Goal: Task Accomplishment & Management: Use online tool/utility

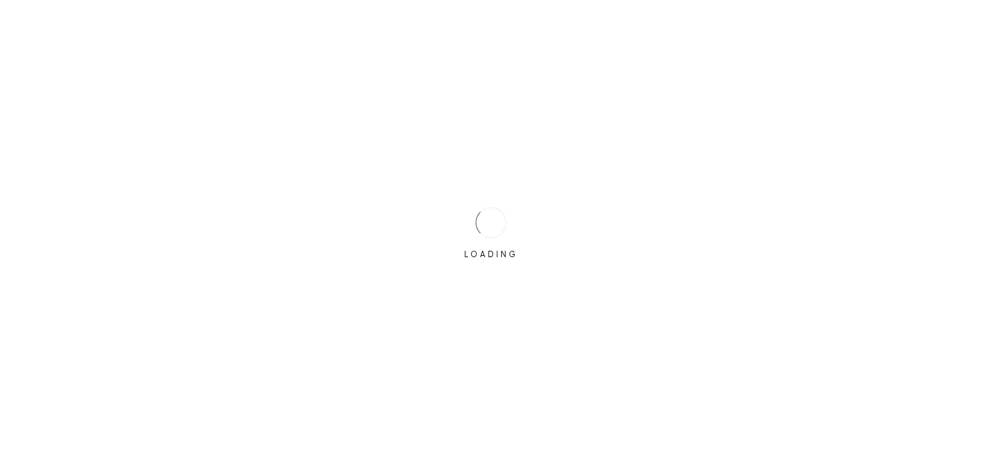
type input "[PERSON_NAME][EMAIL_ADDRESS][DOMAIN_NAME]"
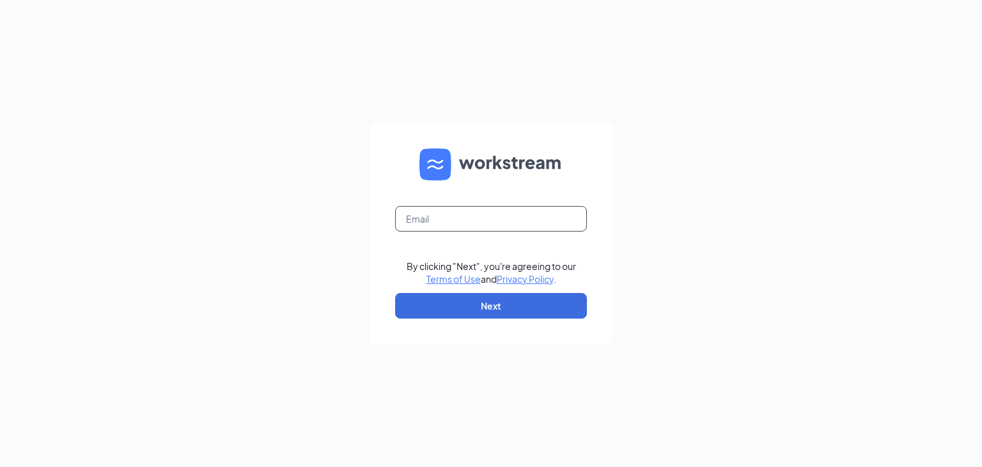
type input "[PERSON_NAME][EMAIL_ADDRESS][DOMAIN_NAME]"
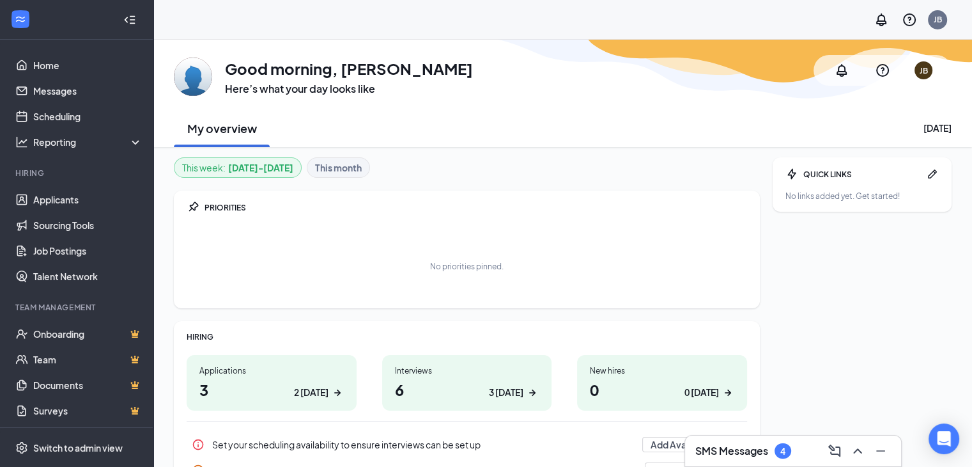
click at [735, 448] on h3 "SMS Messages" at bounding box center [732, 451] width 73 height 14
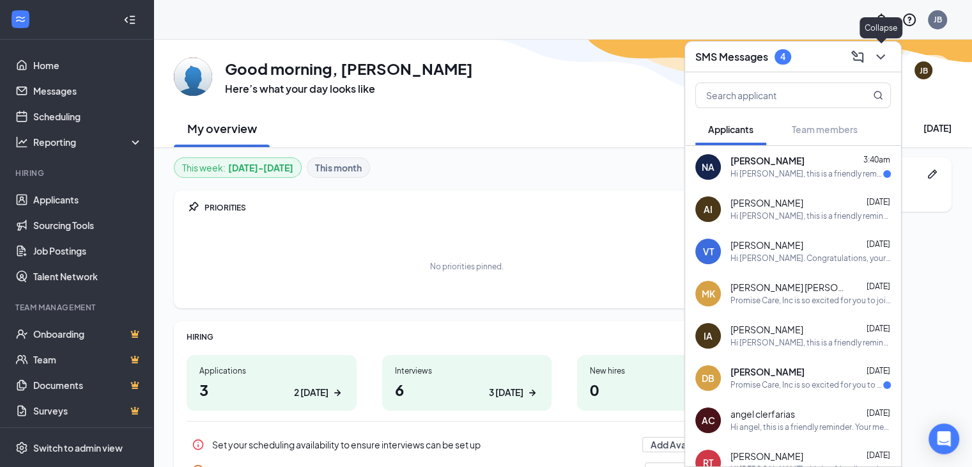
click at [877, 59] on icon "ChevronDown" at bounding box center [880, 56] width 15 height 15
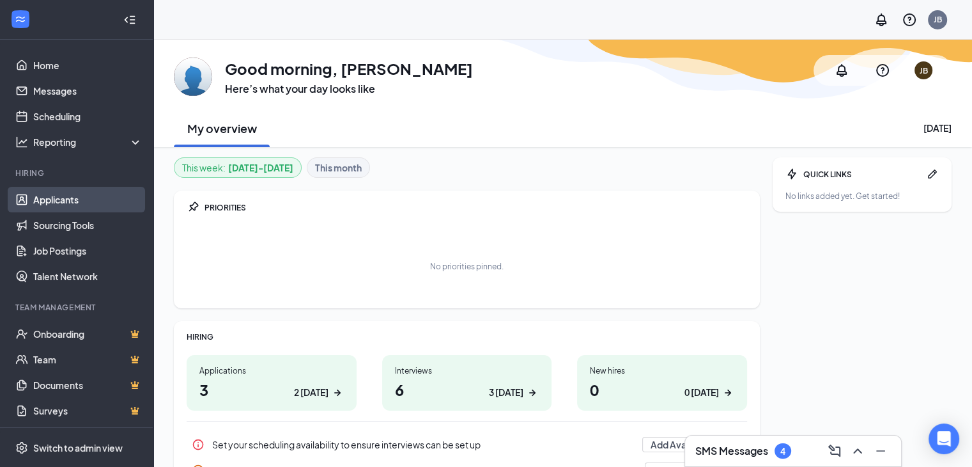
click at [33, 198] on link "Applicants" at bounding box center [87, 200] width 109 height 26
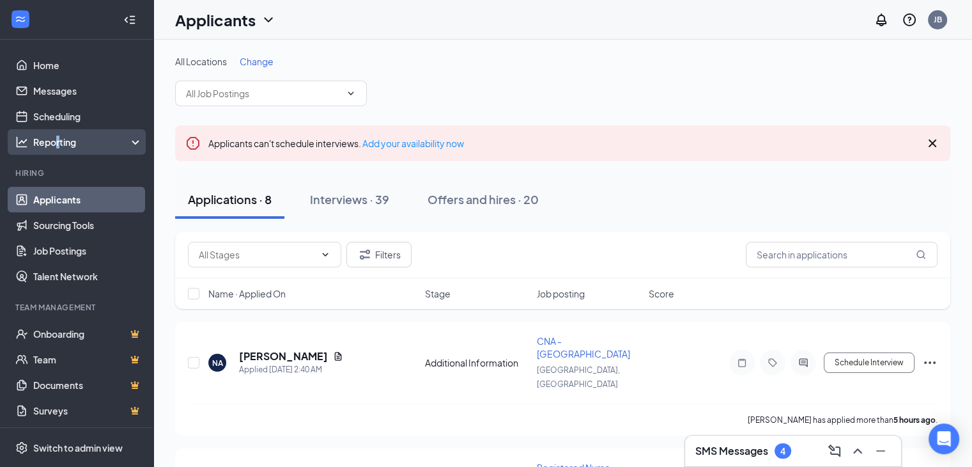
click at [58, 143] on div "Reporting" at bounding box center [88, 142] width 110 height 13
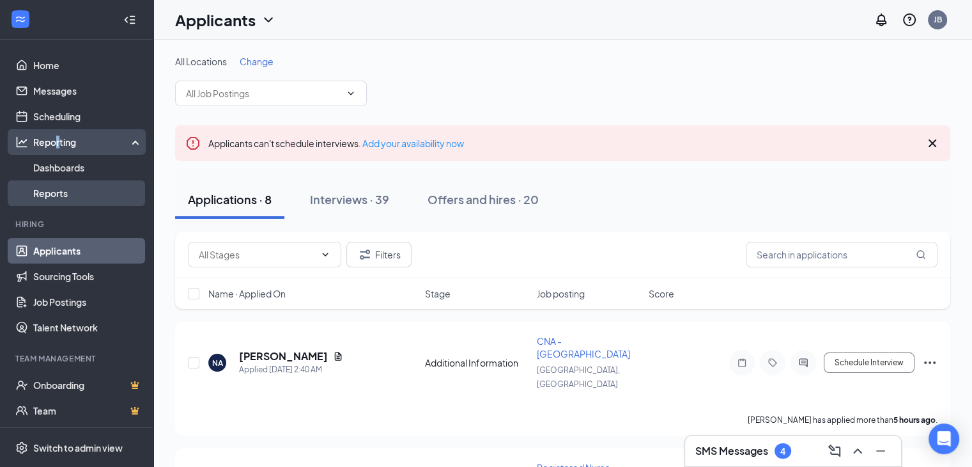
click at [64, 190] on link "Reports" at bounding box center [87, 193] width 109 height 26
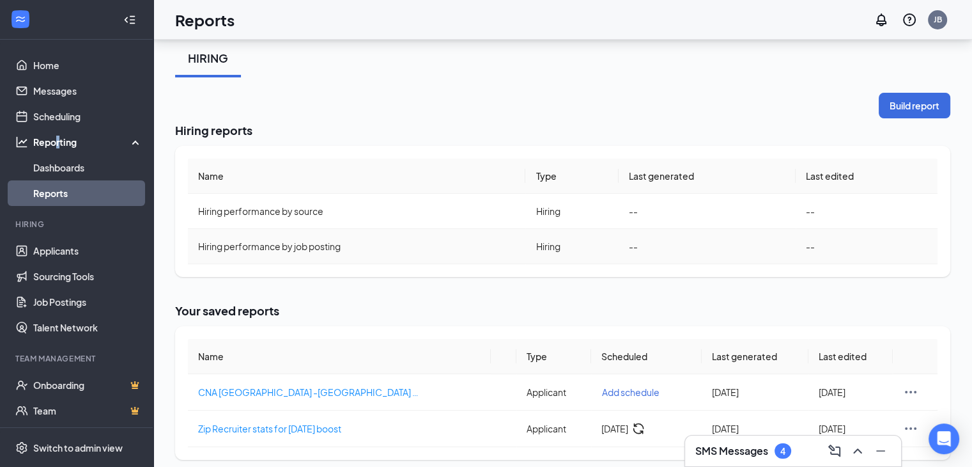
scroll to position [62, 0]
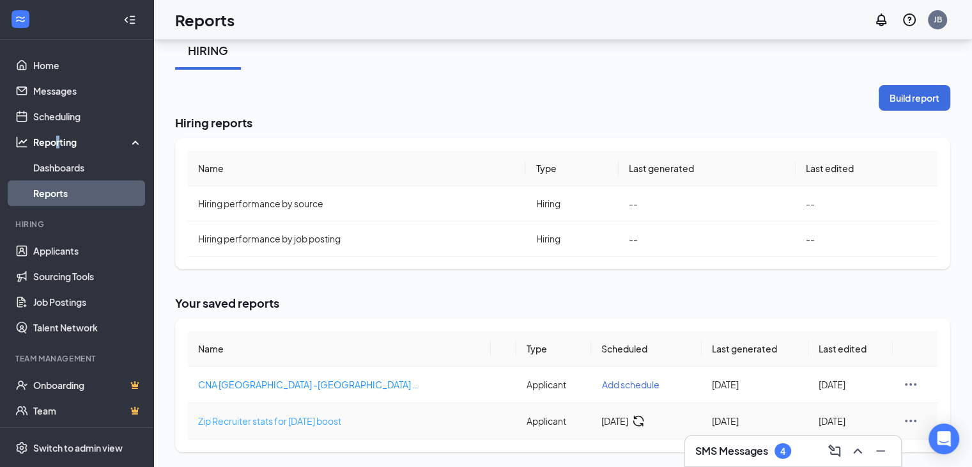
click at [287, 421] on span "Zip Recruiter stats for [DATE] boost" at bounding box center [269, 421] width 143 height 12
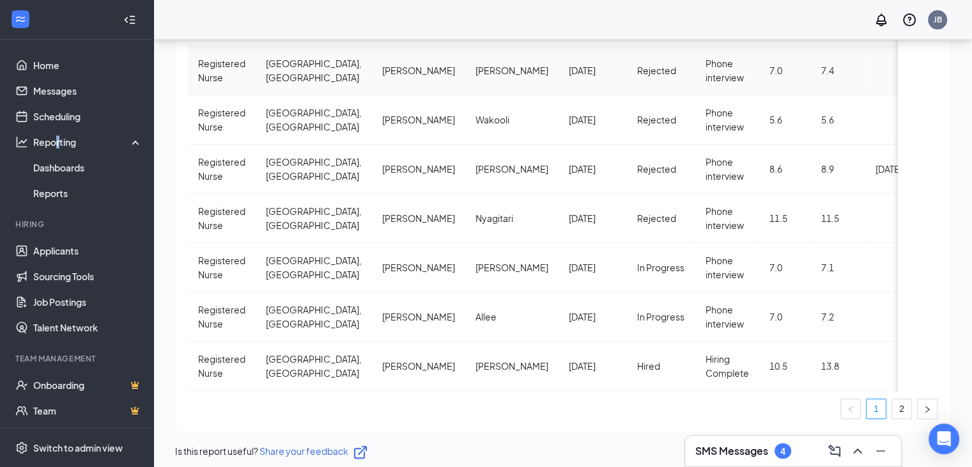
scroll to position [411, 0]
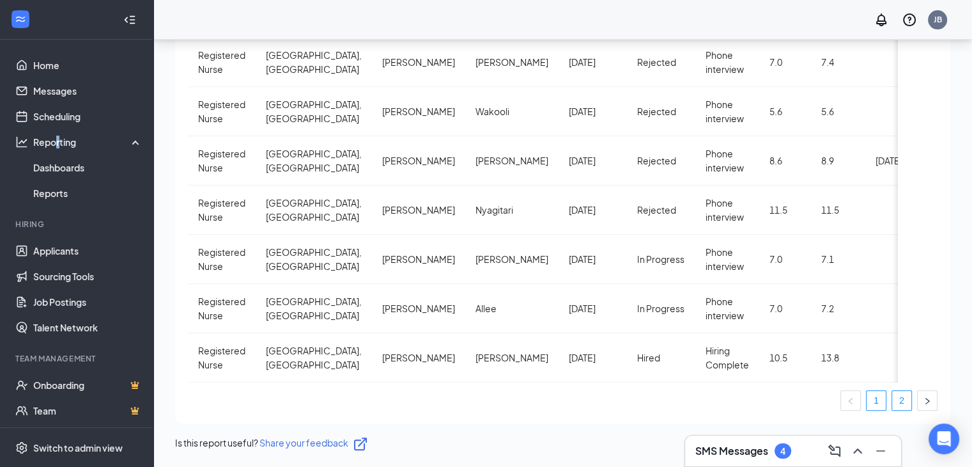
click at [902, 395] on link "2" at bounding box center [902, 400] width 19 height 19
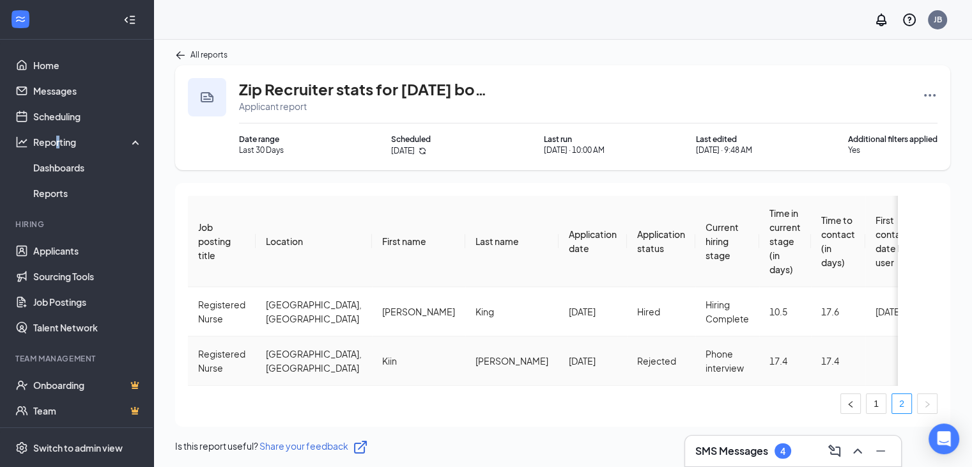
scroll to position [0, 0]
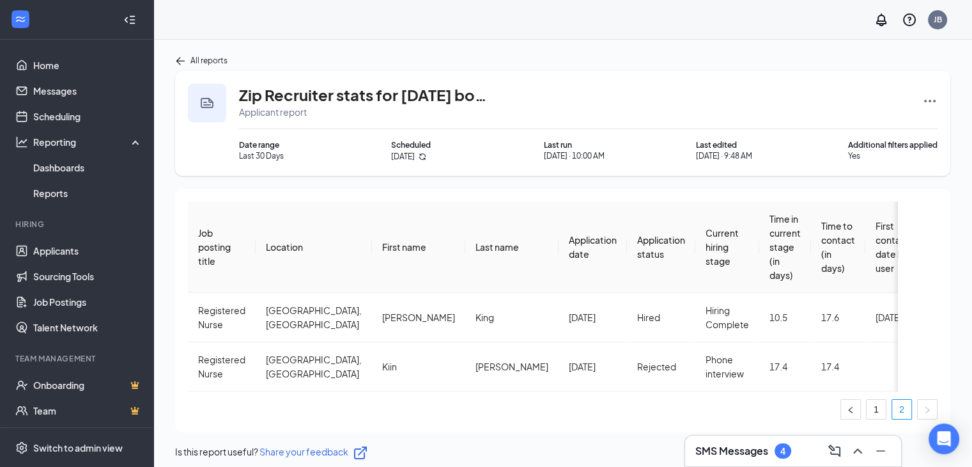
click at [176, 56] on icon "ArrowLeft" at bounding box center [180, 61] width 10 height 10
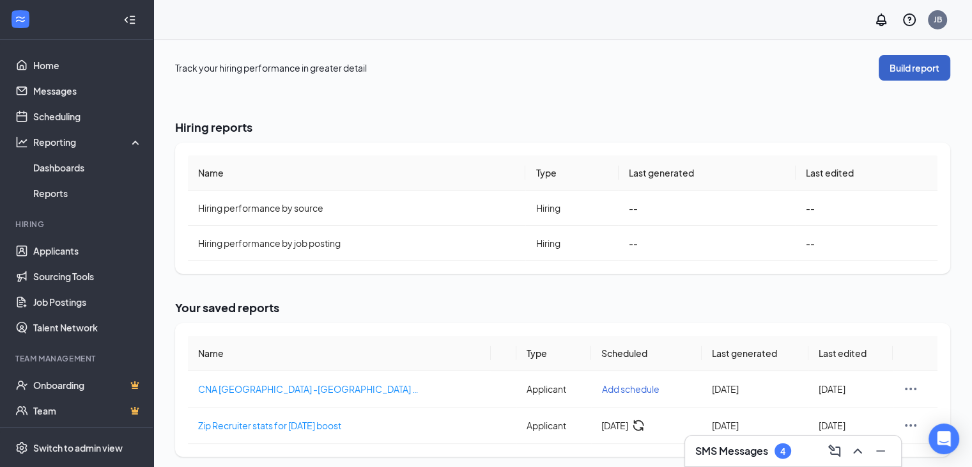
click at [903, 62] on button "Build report" at bounding box center [915, 68] width 72 height 26
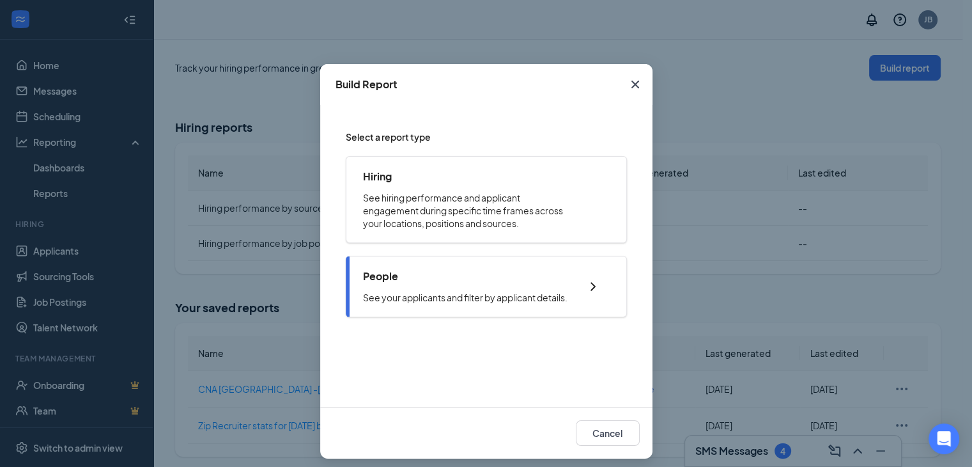
click at [591, 279] on icon "ChevronRight" at bounding box center [593, 286] width 15 height 15
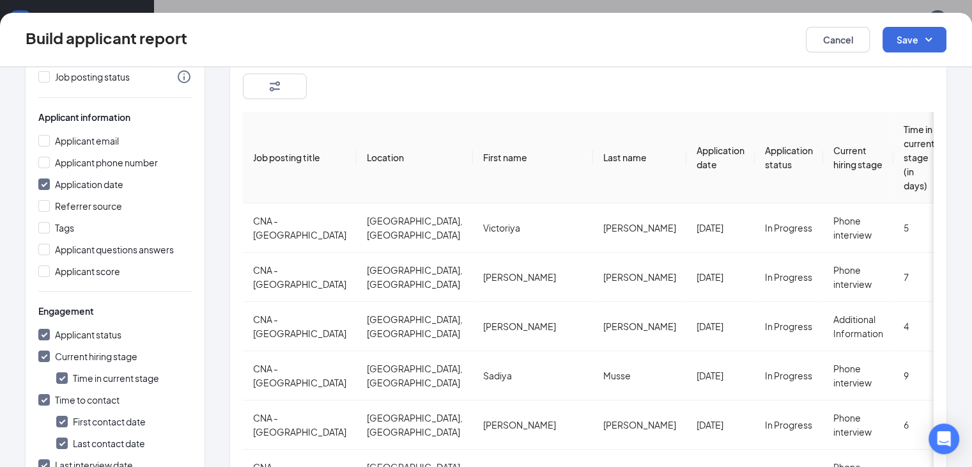
scroll to position [128, 0]
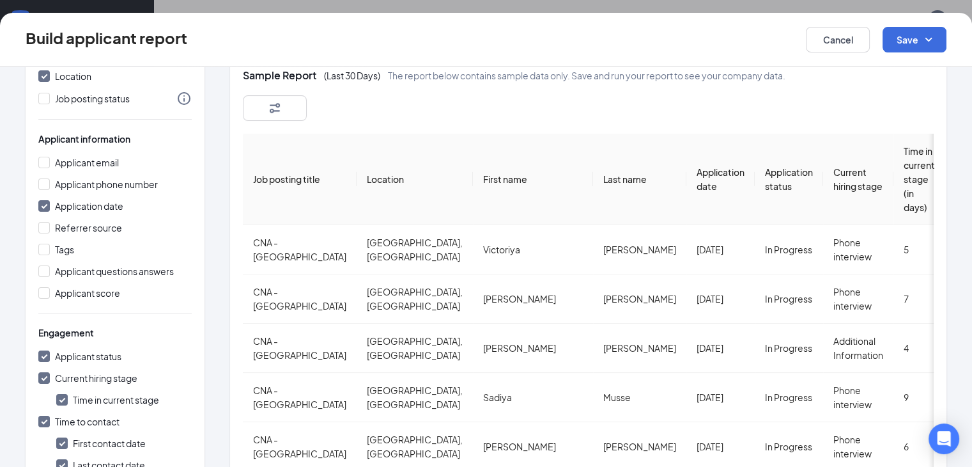
click at [40, 200] on input "Application date" at bounding box center [44, 206] width 12 height 12
checkbox input "false"
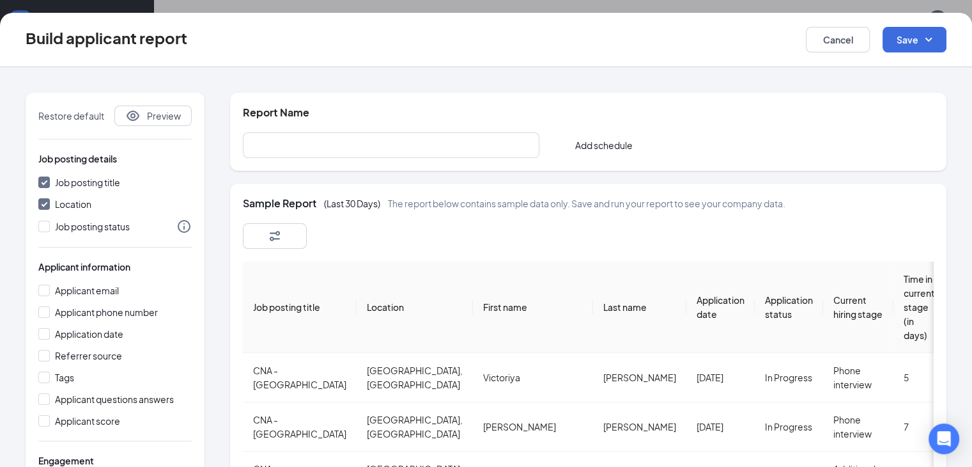
click at [182, 223] on icon "Info" at bounding box center [183, 226] width 15 height 15
click at [45, 227] on input "Job posting status" at bounding box center [44, 227] width 12 height 12
checkbox input "true"
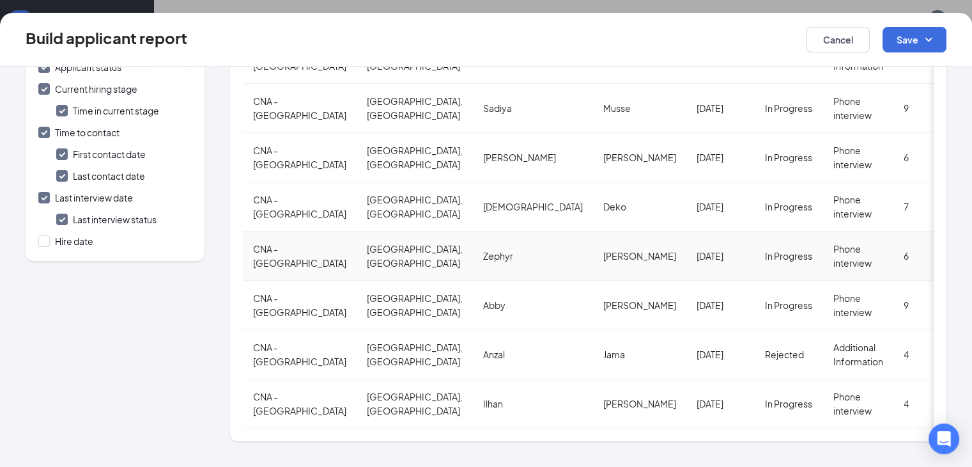
scroll to position [375, 0]
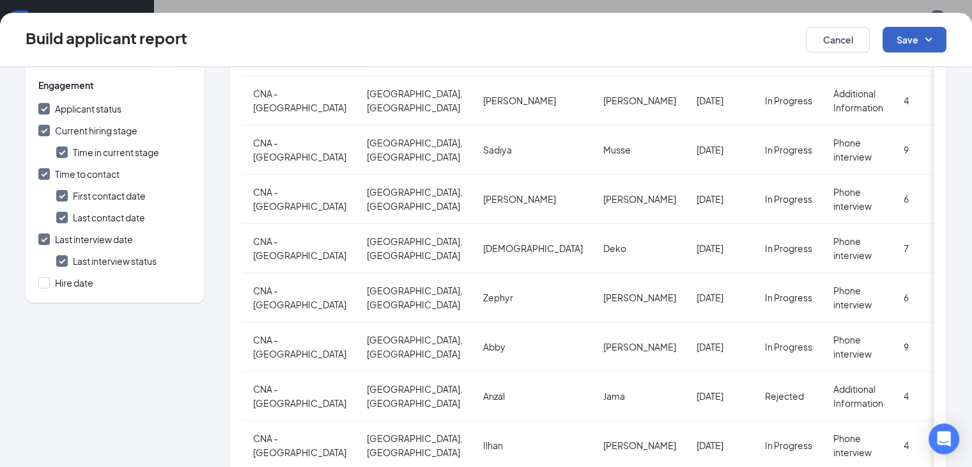
click at [901, 33] on button "Save" at bounding box center [915, 40] width 64 height 26
click at [907, 70] on div "Save changes" at bounding box center [896, 74] width 102 height 29
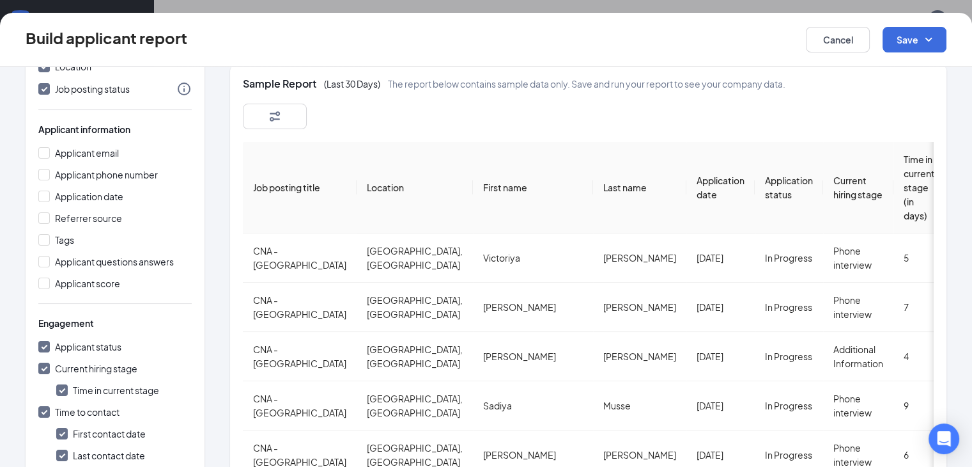
scroll to position [0, 0]
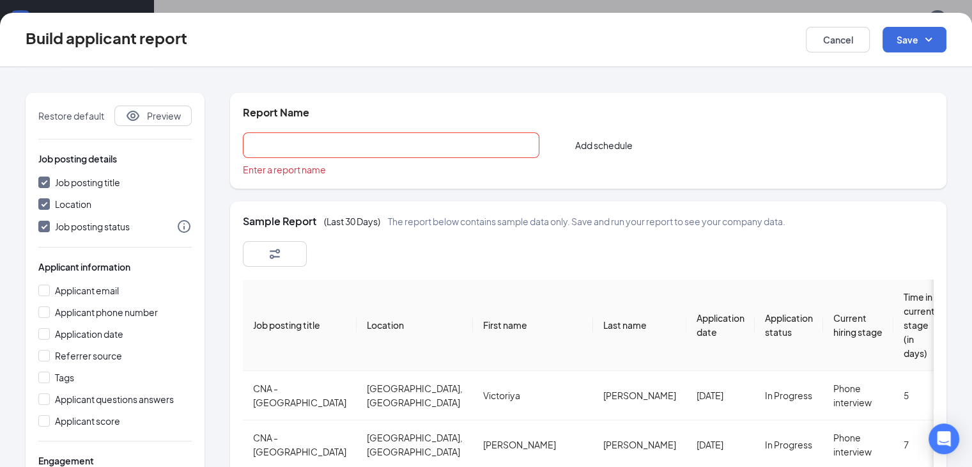
click at [324, 147] on input "text" at bounding box center [391, 145] width 297 height 26
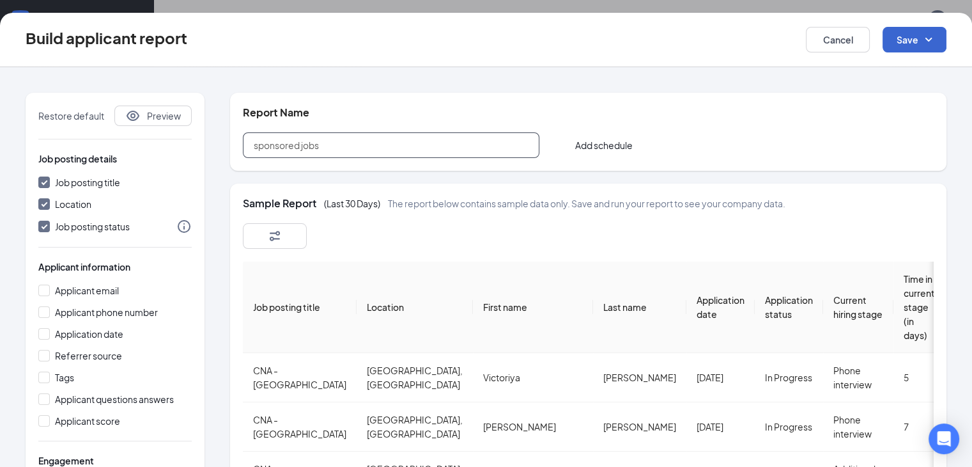
type input "sponsored jobs"
click at [900, 44] on button "Save" at bounding box center [915, 40] width 64 height 26
